Goal: Task Accomplishment & Management: Complete application form

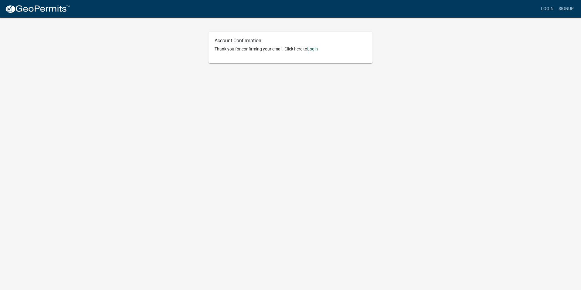
click at [314, 48] on link "Login" at bounding box center [312, 48] width 11 height 5
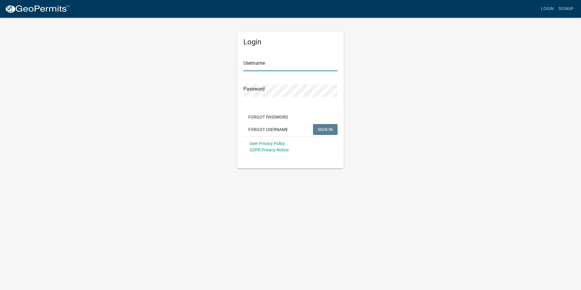
click at [257, 67] on input "Username" at bounding box center [290, 65] width 94 height 12
type input "debbie@Sommers"
click at [334, 129] on button "SIGN IN" at bounding box center [325, 129] width 25 height 11
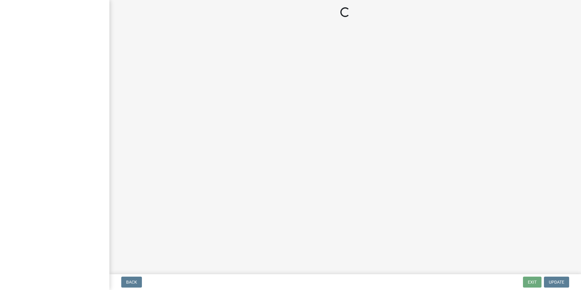
click at [206, 130] on main "Loading..." at bounding box center [345, 136] width 472 height 272
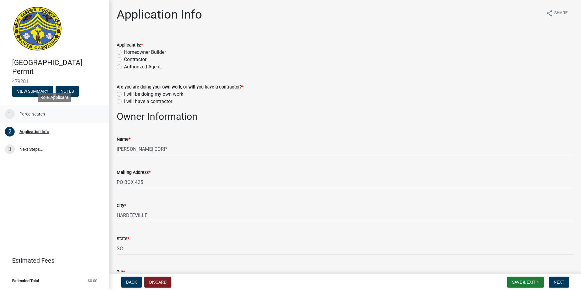
click at [26, 113] on div "Parcel search" at bounding box center [32, 114] width 26 height 4
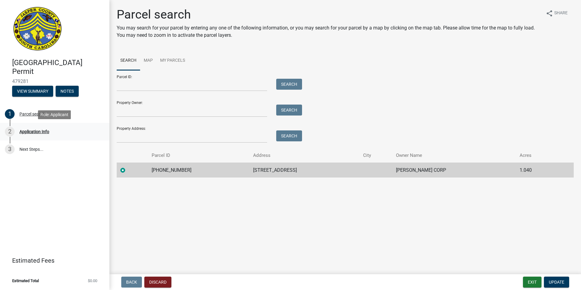
click at [29, 131] on div "Application Info" at bounding box center [34, 131] width 30 height 4
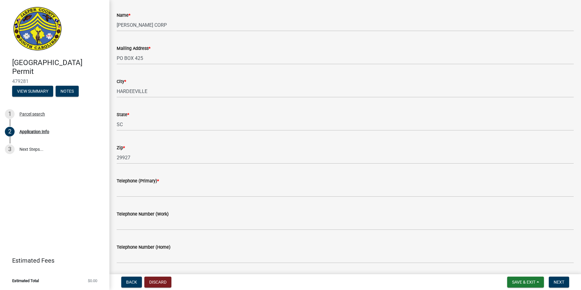
scroll to position [152, 0]
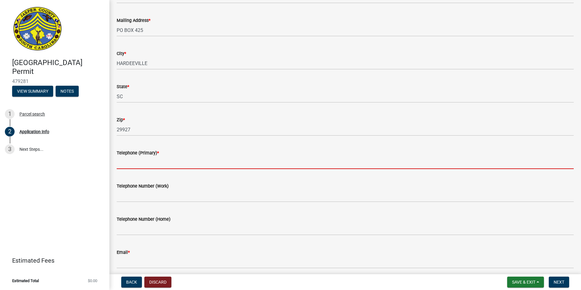
click at [121, 161] on input "Telephone (Primary) *" at bounding box center [345, 162] width 457 height 12
type input "9125022941"
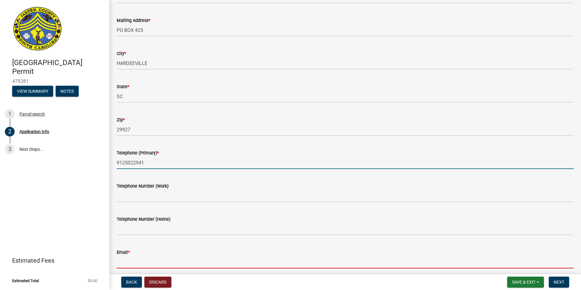
type input "[PERSON_NAME][EMAIL_ADDRESS][DOMAIN_NAME]"
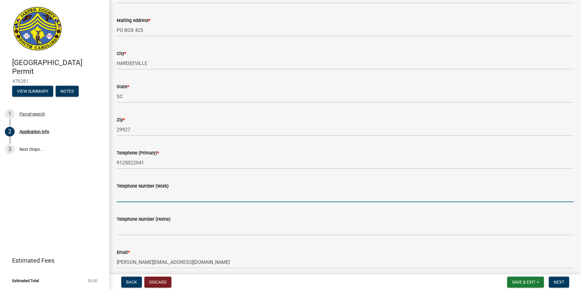
click at [126, 198] on input "Telephone Number (Work)" at bounding box center [345, 196] width 457 height 12
type input "9125022941"
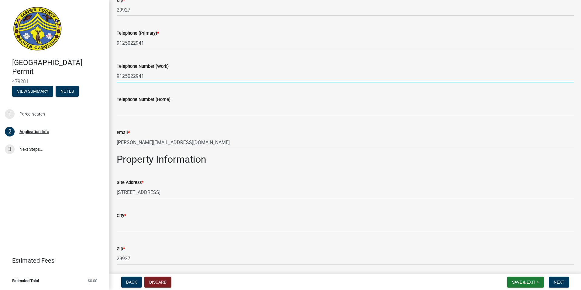
scroll to position [334, 0]
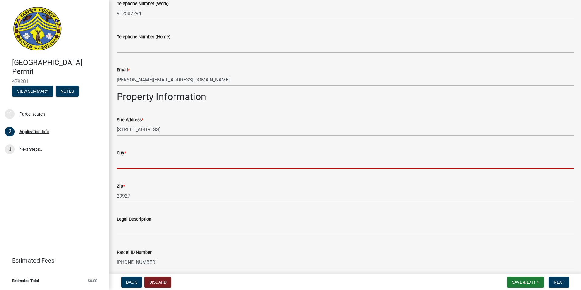
click at [125, 163] on input "City *" at bounding box center [345, 162] width 457 height 12
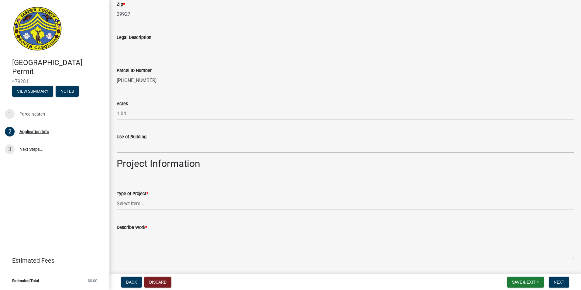
scroll to position [517, 0]
type input "Ridgeland"
click at [138, 205] on select "Select Item... Construction Trailer/Shipping Container Residential Demolition C…" at bounding box center [345, 203] width 457 height 12
click at [74, 224] on div "[GEOGRAPHIC_DATA] Permit 479281 View Summary Notes 1 Parcel search 2 Applicatio…" at bounding box center [54, 145] width 109 height 290
click at [132, 205] on select "Select Item... Construction Trailer/Shipping Container Residential Demolition C…" at bounding box center [345, 203] width 457 height 12
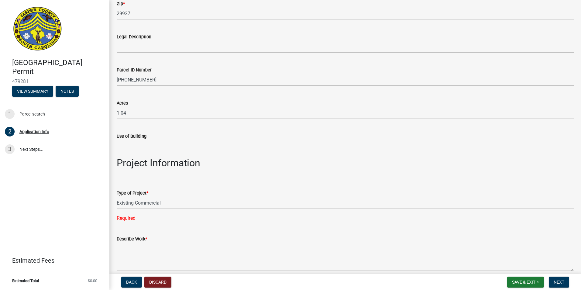
click at [117, 197] on select "Select Item... Construction Trailer/Shipping Container Residential Demolition C…" at bounding box center [345, 203] width 457 height 12
select select "9ee69ee8-4d28-486b-bc7b-e904e70aa828"
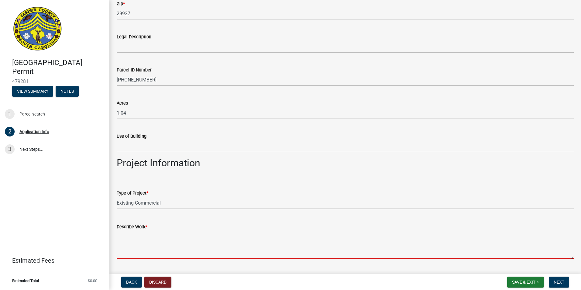
drag, startPoint x: 124, startPoint y: 252, endPoint x: 138, endPoint y: 252, distance: 14.0
click at [125, 252] on textarea "Describe Work *" at bounding box center [345, 244] width 457 height 29
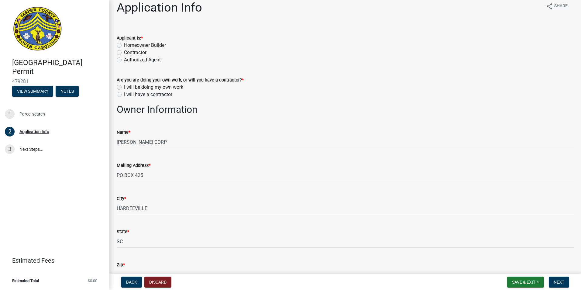
scroll to position [0, 0]
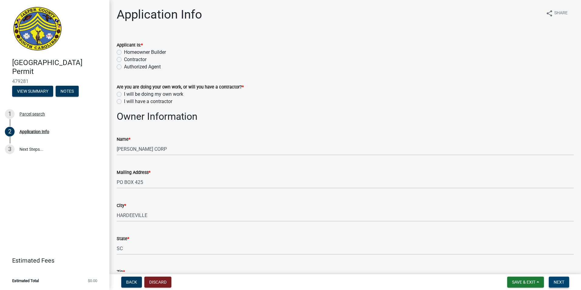
type textarea "Rebrand shell gas station to current shell standards"
click at [562, 284] on span "Next" at bounding box center [559, 282] width 11 height 5
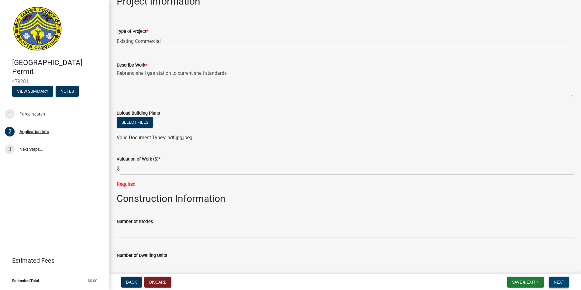
scroll to position [667, 0]
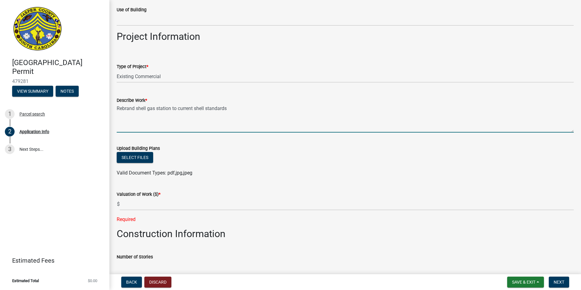
drag, startPoint x: 235, startPoint y: 109, endPoint x: 112, endPoint y: 108, distance: 123.4
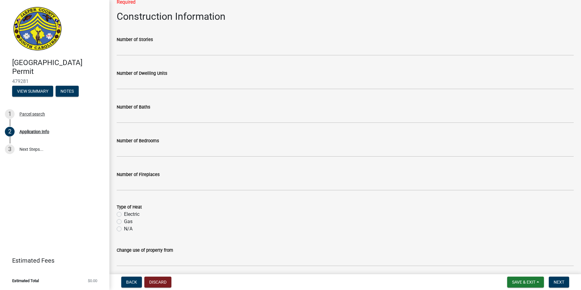
scroll to position [941, 0]
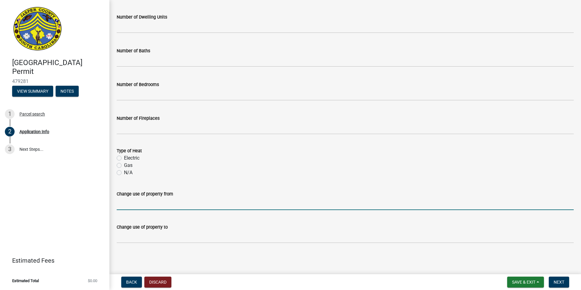
drag, startPoint x: 153, startPoint y: 208, endPoint x: 156, endPoint y: 204, distance: 5.2
click at [153, 208] on input "Change use of property from" at bounding box center [345, 203] width 457 height 12
paste input "Rebrand shell gas station to current shell standards"
type input "Rebrand shell gas station to current shell standards"
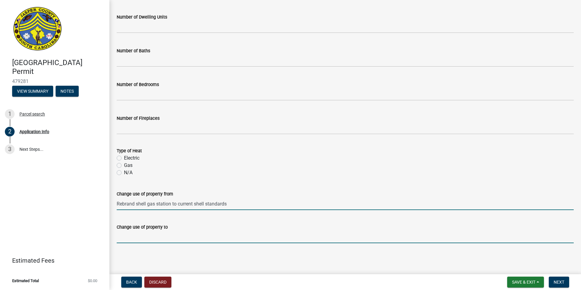
click at [142, 239] on input "Change use of property to" at bounding box center [345, 237] width 457 height 12
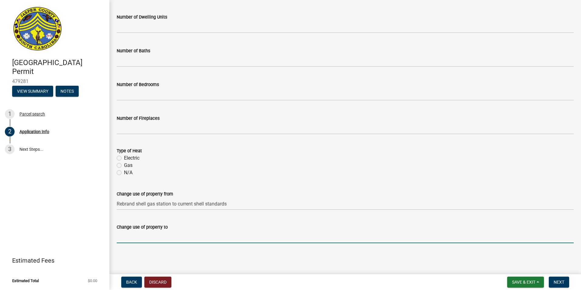
paste input "Rebrand shell gas station to current shell standards"
type input "Rebrand shell gas station to current shell standards"
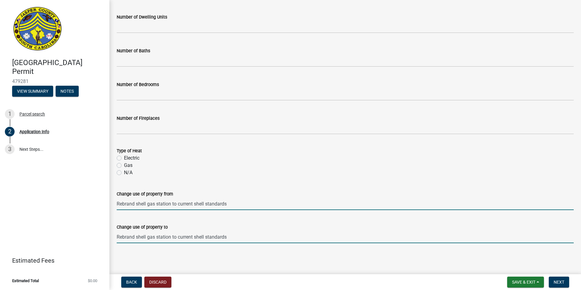
click at [135, 205] on input "Rebrand shell gas station to current shell standards" at bounding box center [345, 203] width 457 height 12
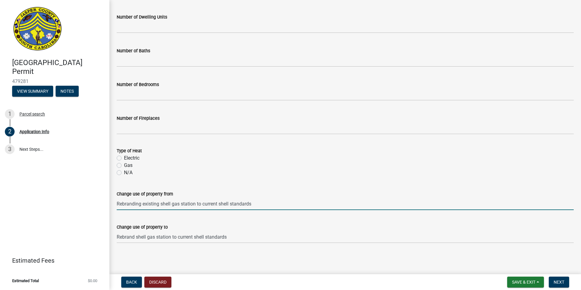
type input "Rebranding existing shell gas station to current shell standards"
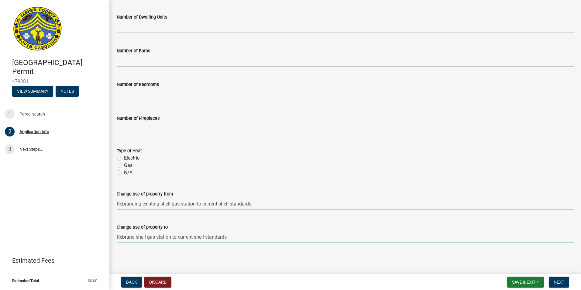
drag, startPoint x: 134, startPoint y: 235, endPoint x: 142, endPoint y: 241, distance: 9.7
click at [134, 235] on input "Rebrand shell gas station to current shell standards" at bounding box center [345, 237] width 457 height 12
click at [313, 240] on input "Rebranding exisiting shell gas station to current shell standards" at bounding box center [345, 237] width 457 height 12
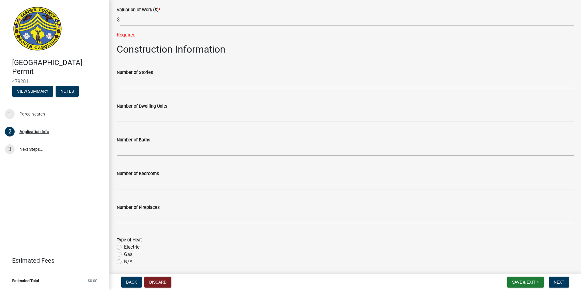
scroll to position [850, 0]
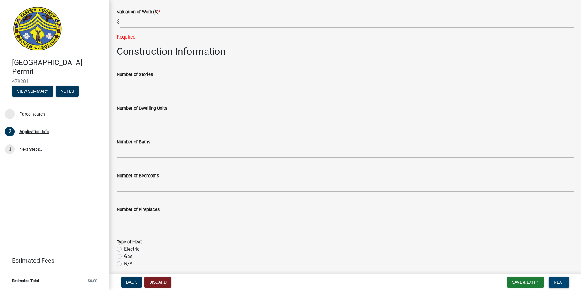
type input "Rebranding exisiting shell gas station to current shell standards"
click at [558, 280] on span "Next" at bounding box center [559, 282] width 11 height 5
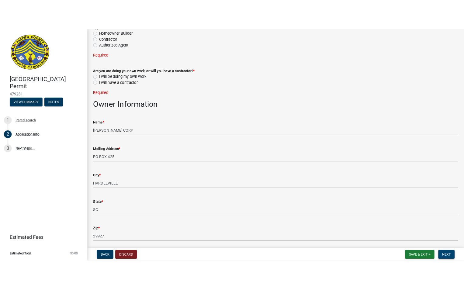
scroll to position [0, 0]
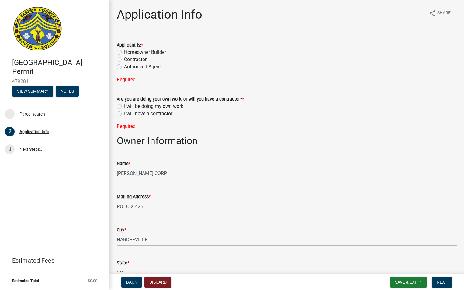
click at [124, 58] on label "Contractor" at bounding box center [135, 59] width 22 height 7
click at [124, 58] on input "Contractor" at bounding box center [126, 58] width 4 height 4
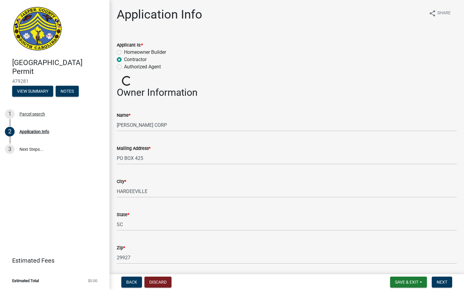
radio input "true"
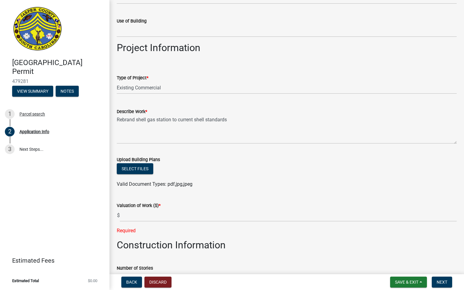
scroll to position [608, 0]
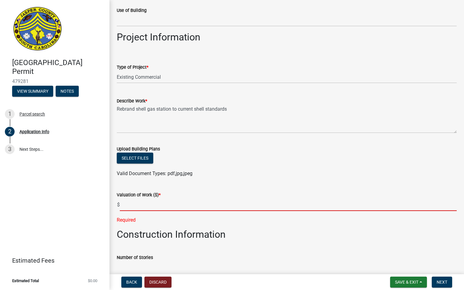
click at [130, 200] on input "text" at bounding box center [288, 204] width 337 height 12
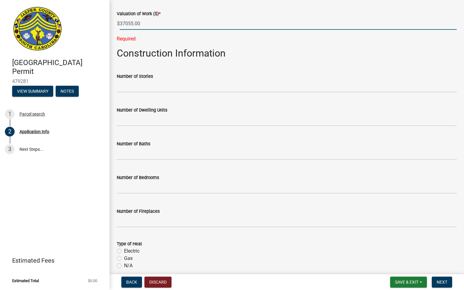
scroll to position [790, 0]
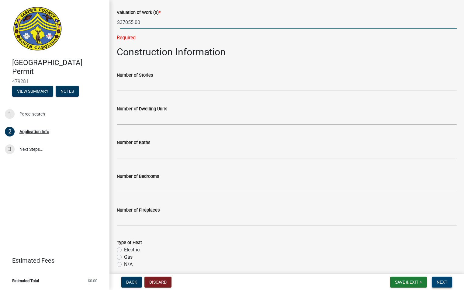
type input "37055"
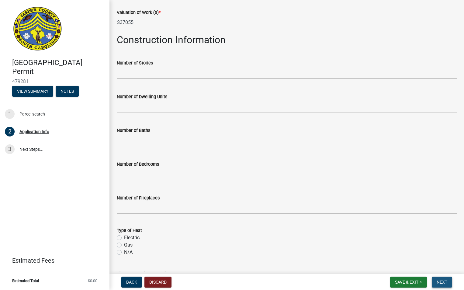
click at [448, 281] on button "Next" at bounding box center [441, 281] width 20 height 11
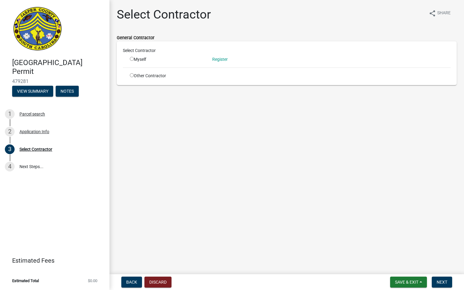
click at [132, 59] on input "radio" at bounding box center [132, 59] width 4 height 4
radio input "true"
click at [444, 279] on button "Next" at bounding box center [441, 281] width 20 height 11
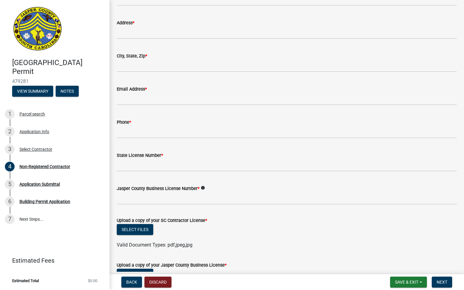
scroll to position [213, 0]
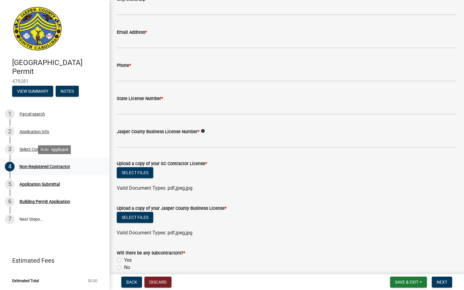
click at [52, 165] on div "Non-Registered Contractor" at bounding box center [44, 166] width 51 height 4
click at [25, 148] on div "Select Contractor" at bounding box center [35, 149] width 33 height 4
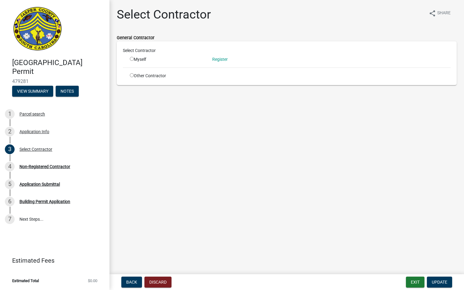
click at [131, 76] on input "radio" at bounding box center [132, 75] width 4 height 4
radio input "true"
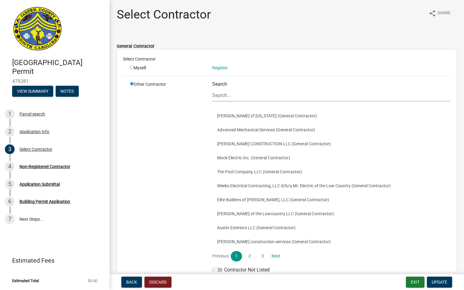
click at [132, 67] on input "radio" at bounding box center [132, 67] width 4 height 4
radio input "true"
radio input "false"
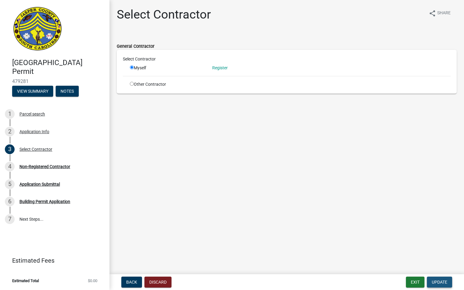
click at [443, 284] on span "Update" at bounding box center [438, 282] width 15 height 5
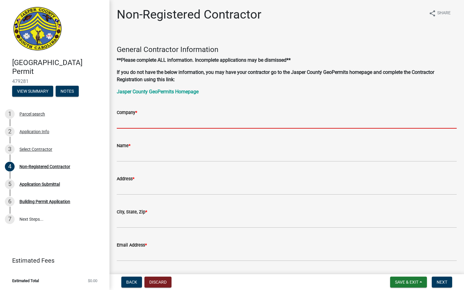
click at [162, 124] on input "Company *" at bounding box center [287, 122] width 340 height 12
type input "SIgnature Signage, LLC"
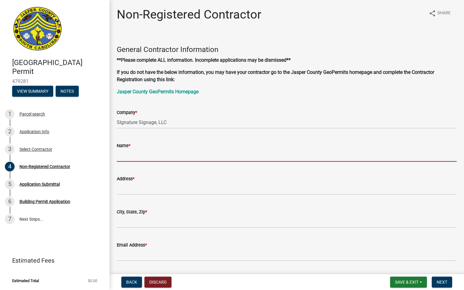
click at [127, 156] on input "Name *" at bounding box center [287, 155] width 340 height 12
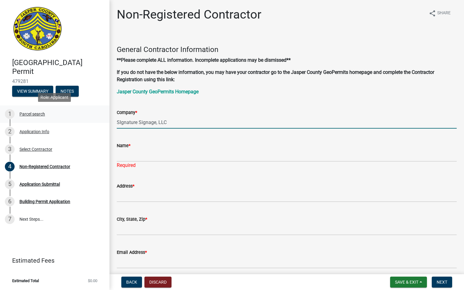
drag, startPoint x: 168, startPoint y: 121, endPoint x: 108, endPoint y: 118, distance: 60.2
click at [108, 118] on div "[GEOGRAPHIC_DATA] Permit 479281 View Summary Notes 1 Parcel search 2 Applicatio…" at bounding box center [232, 145] width 464 height 290
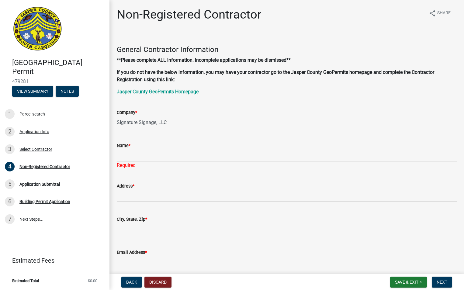
click at [130, 146] on span "*" at bounding box center [130, 145] width 2 height 5
click at [131, 149] on input "Name *" at bounding box center [287, 155] width 340 height 12
paste input "SIgnature Signage, LLC"
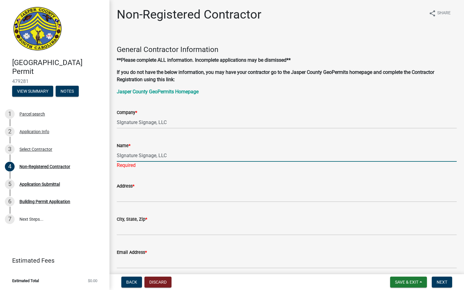
type input "SIgnature Signage, LLC"
click at [129, 194] on input "Address *" at bounding box center [287, 196] width 340 height 12
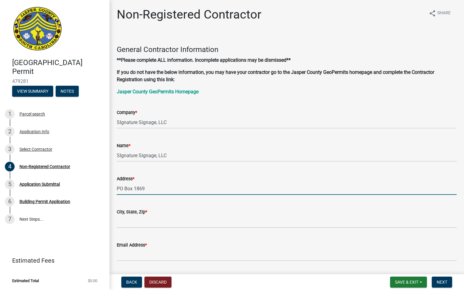
type input "PO Box 1869"
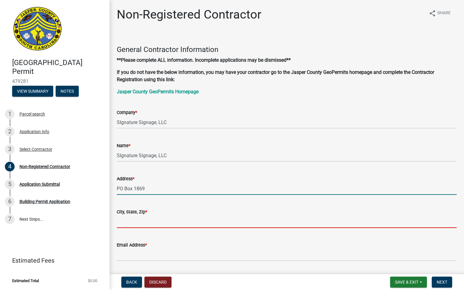
click at [129, 222] on input "City, State, Zip *" at bounding box center [287, 221] width 340 height 12
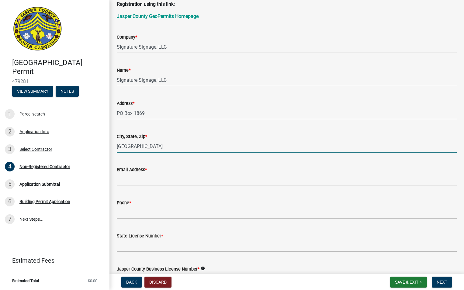
scroll to position [91, 0]
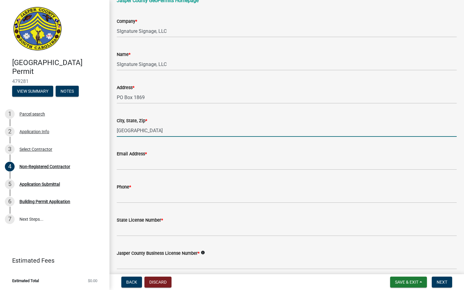
type input "[GEOGRAPHIC_DATA]"
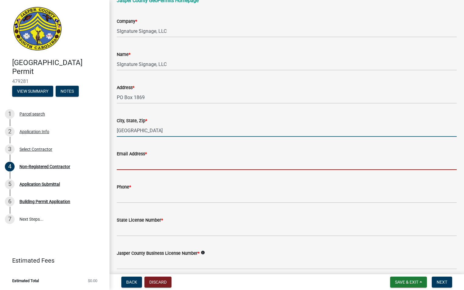
click at [139, 162] on input "Email Address *" at bounding box center [287, 163] width 340 height 12
type input "[PERSON_NAME][EMAIL_ADDRESS][DOMAIN_NAME]"
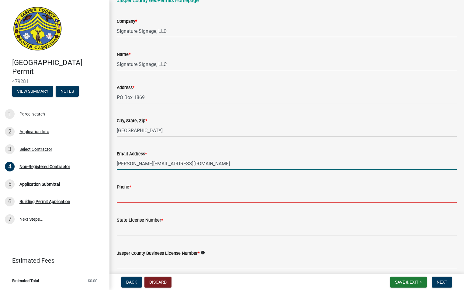
type input "9125022941"
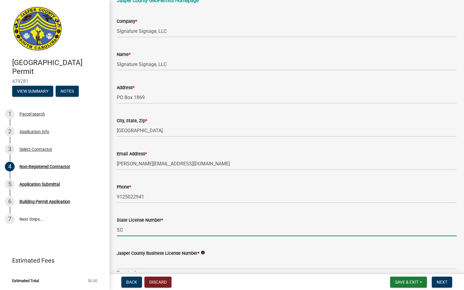
click at [124, 234] on input "SC" at bounding box center [287, 230] width 340 height 12
type input "S"
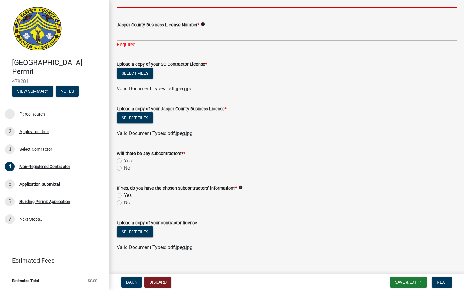
scroll to position [328, 0]
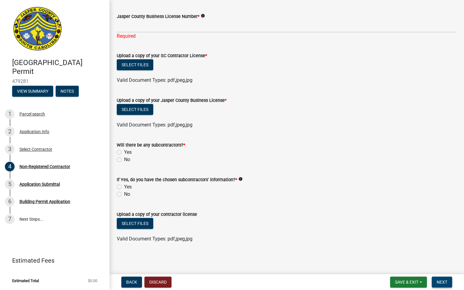
click at [440, 280] on span "Next" at bounding box center [441, 282] width 11 height 5
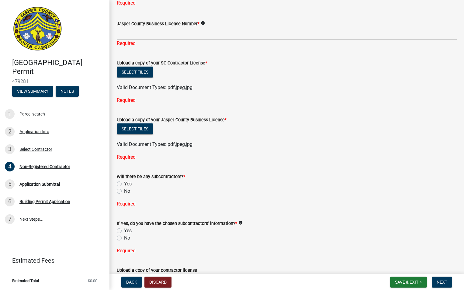
click at [203, 24] on icon "info" at bounding box center [203, 23] width 4 height 4
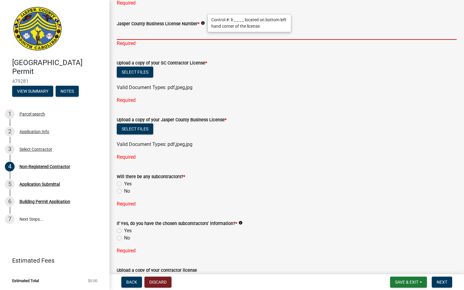
click at [169, 36] on input "Jasper County Business License Number *" at bounding box center [287, 33] width 340 height 12
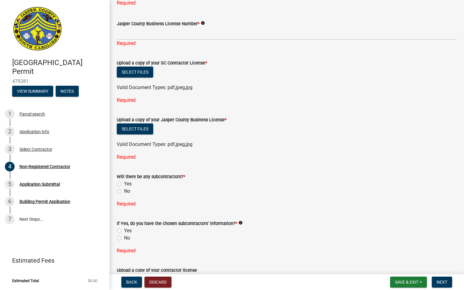
click at [349, 40] on div "Required" at bounding box center [287, 43] width 340 height 7
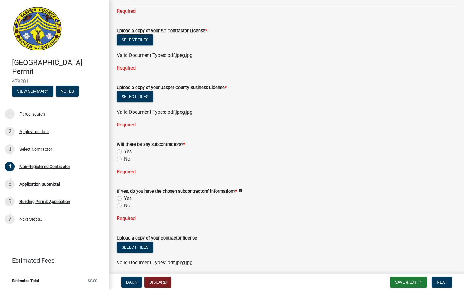
scroll to position [232, 0]
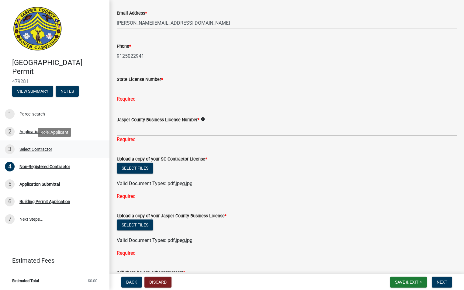
click at [28, 151] on div "Select Contractor" at bounding box center [35, 149] width 33 height 4
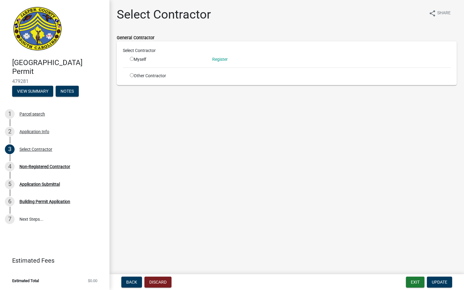
click at [132, 76] on input "radio" at bounding box center [132, 75] width 4 height 4
radio input "true"
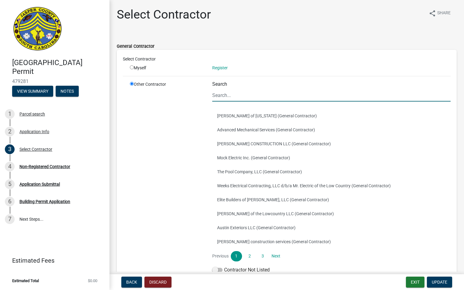
click at [233, 95] on input "Search" at bounding box center [331, 95] width 238 height 12
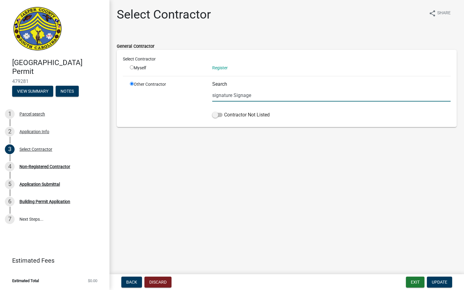
drag, startPoint x: 214, startPoint y: 95, endPoint x: 231, endPoint y: 100, distance: 18.0
click at [215, 96] on input "signature Signage" at bounding box center [331, 95] width 238 height 12
click at [288, 94] on input "Signature Signage" at bounding box center [331, 95] width 238 height 12
type input "Signature Signage"
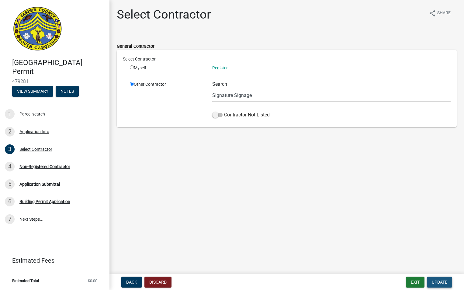
click at [443, 281] on span "Update" at bounding box center [438, 282] width 15 height 5
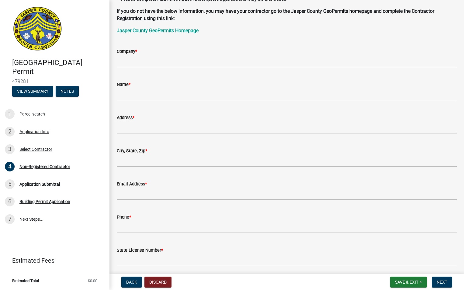
scroll to position [47, 0]
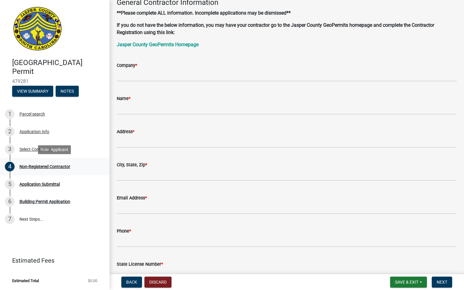
click at [31, 167] on div "Non-Registered Contractor" at bounding box center [44, 166] width 51 height 4
click at [23, 167] on div "Non-Registered Contractor" at bounding box center [44, 166] width 51 height 4
click at [27, 150] on div "Select Contractor" at bounding box center [35, 149] width 33 height 4
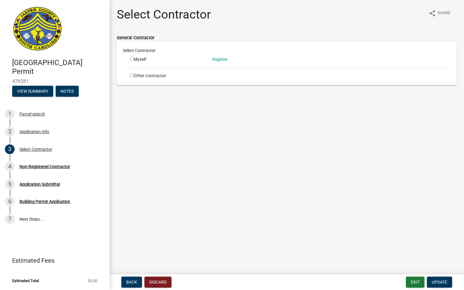
click at [132, 57] on input "radio" at bounding box center [132, 59] width 4 height 4
radio input "true"
click at [221, 60] on link "Register" at bounding box center [219, 59] width 15 height 5
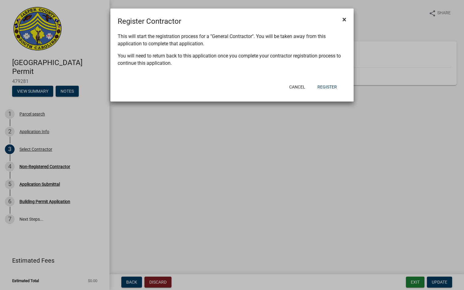
click at [343, 17] on span "×" at bounding box center [344, 19] width 4 height 9
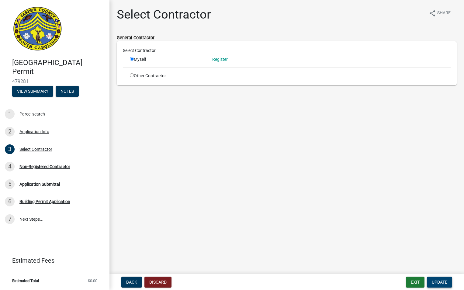
click at [437, 283] on span "Update" at bounding box center [438, 282] width 15 height 5
